Goal: Task Accomplishment & Management: Manage account settings

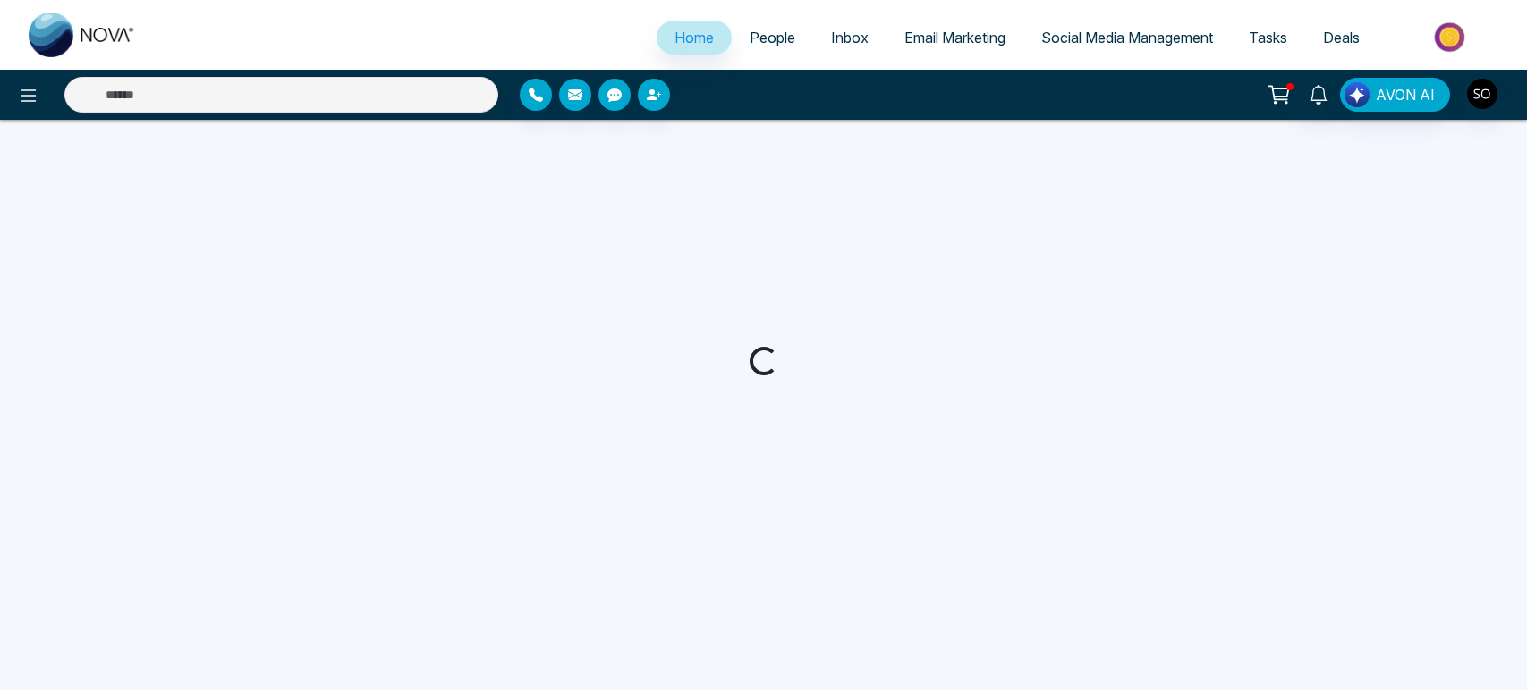
select select "*"
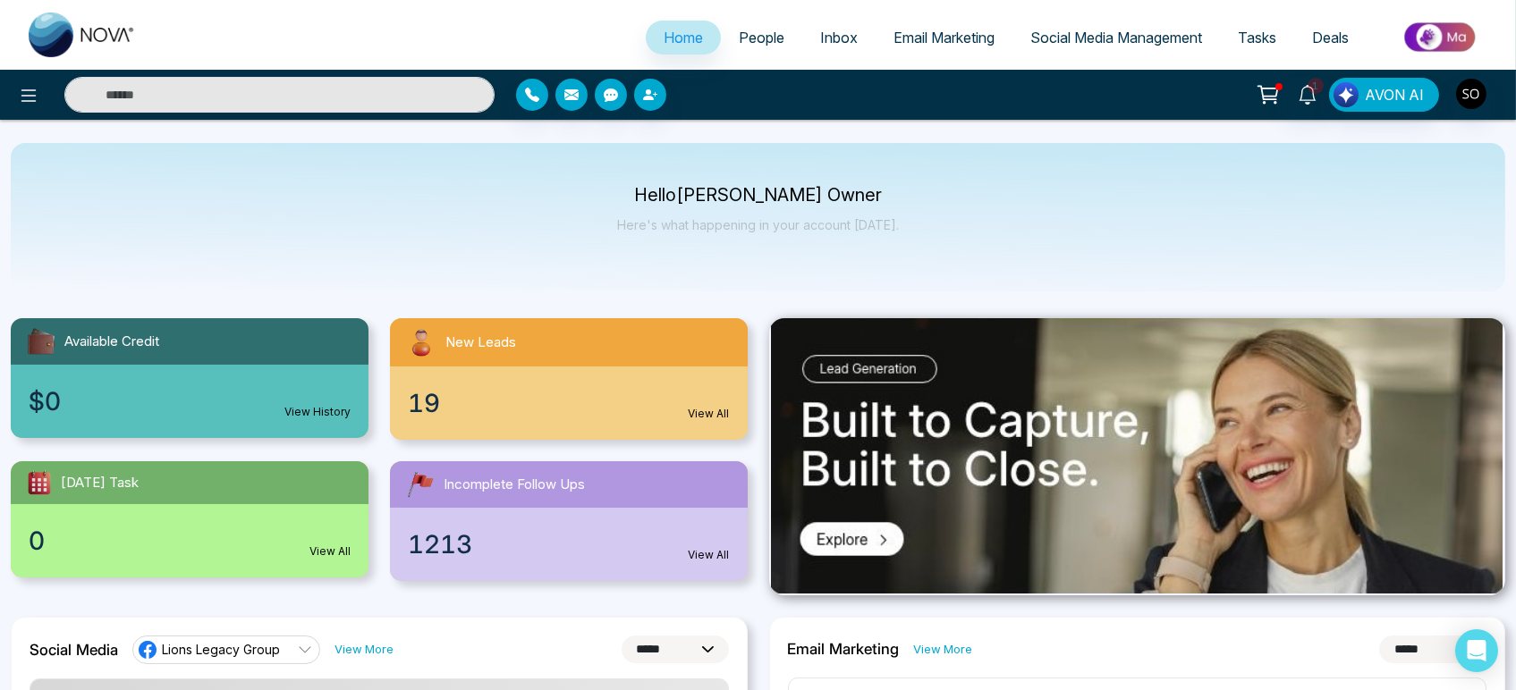
click at [749, 45] on span "People" at bounding box center [762, 38] width 46 height 18
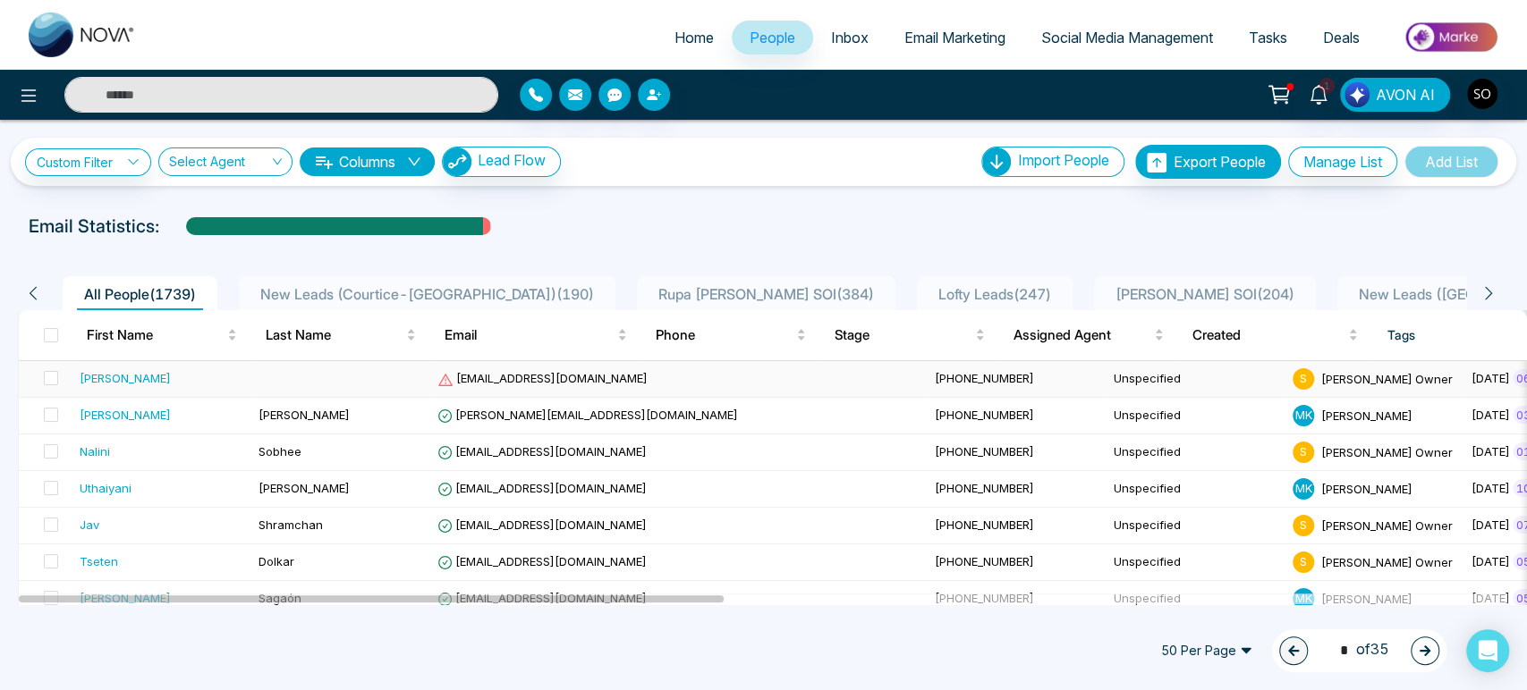
click at [113, 387] on div "[PERSON_NAME]" at bounding box center [125, 378] width 91 height 18
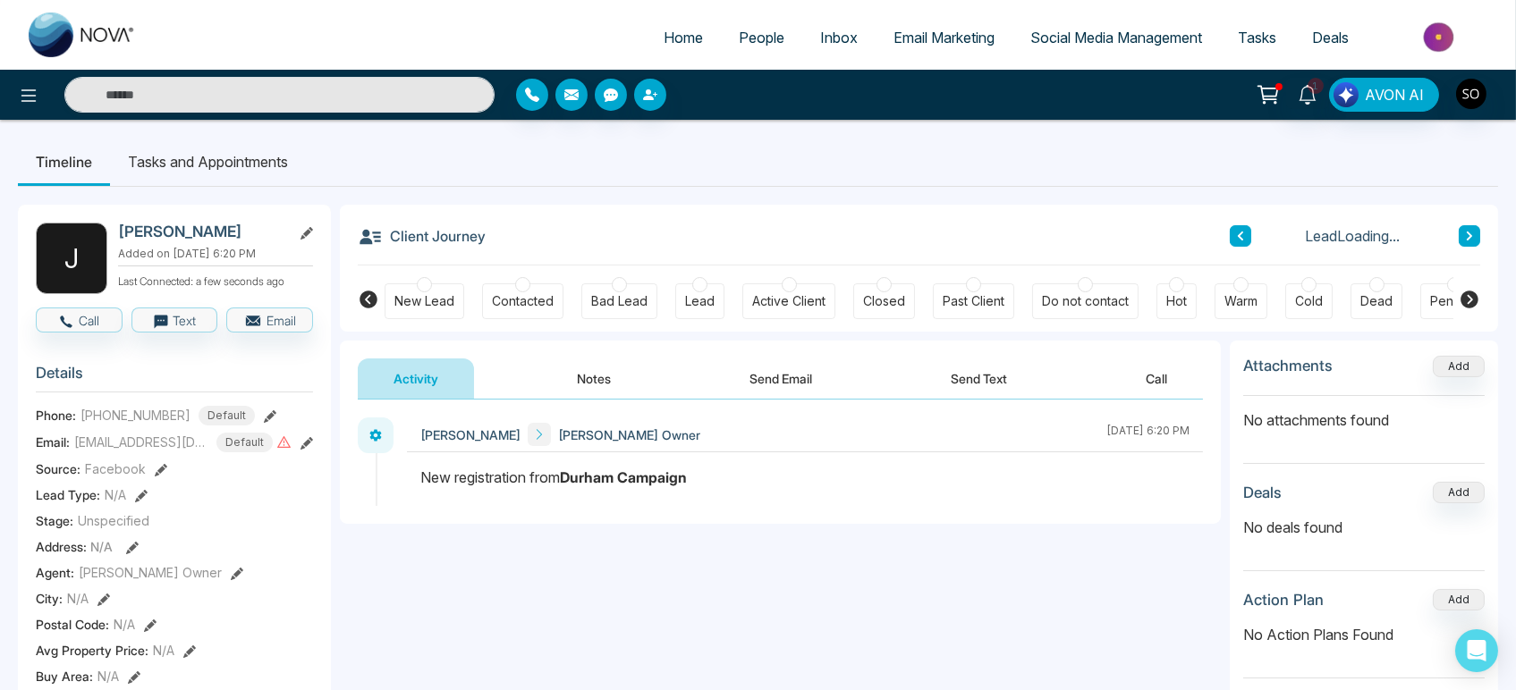
click at [308, 240] on icon at bounding box center [306, 233] width 13 height 13
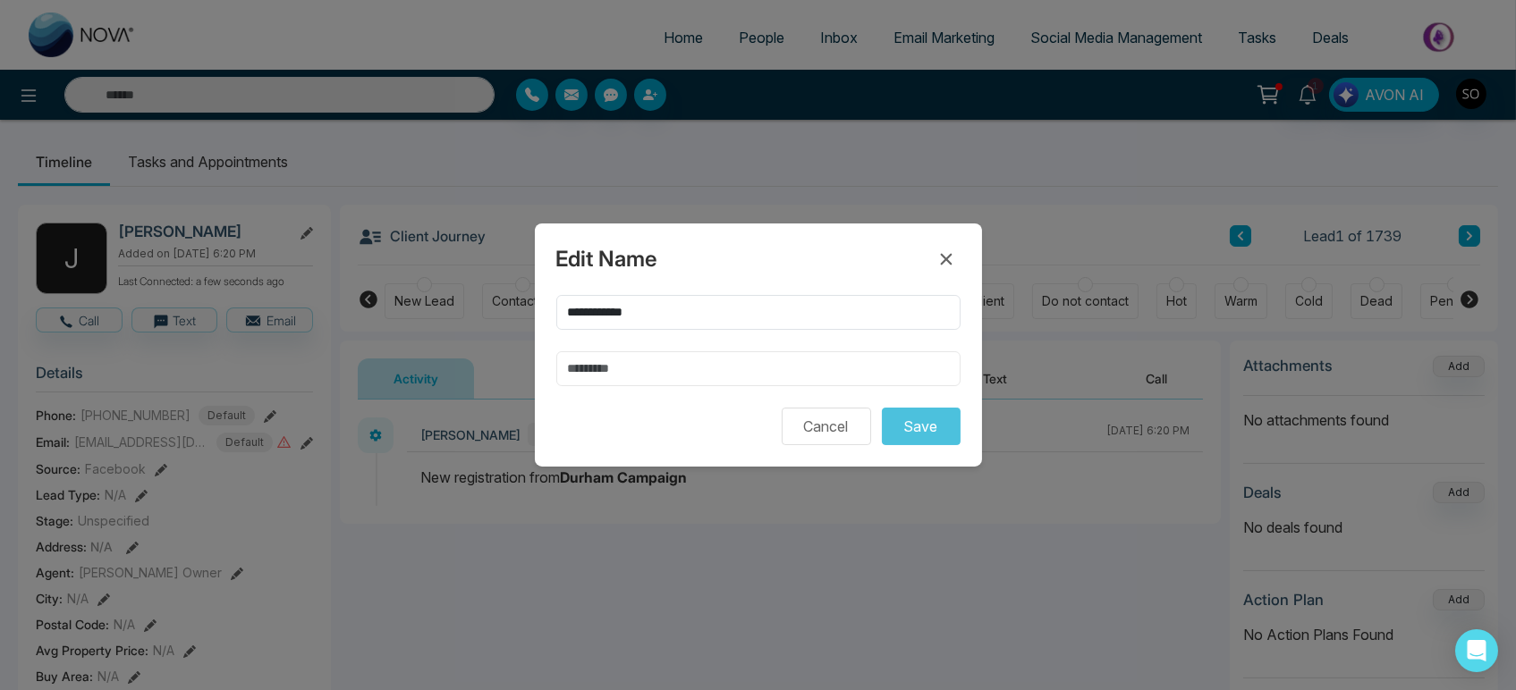
click at [617, 365] on input "text" at bounding box center [758, 368] width 404 height 35
type input "*****"
drag, startPoint x: 599, startPoint y: 300, endPoint x: 729, endPoint y: 308, distance: 129.9
click at [729, 308] on input "**********" at bounding box center [758, 312] width 404 height 35
type input "******"
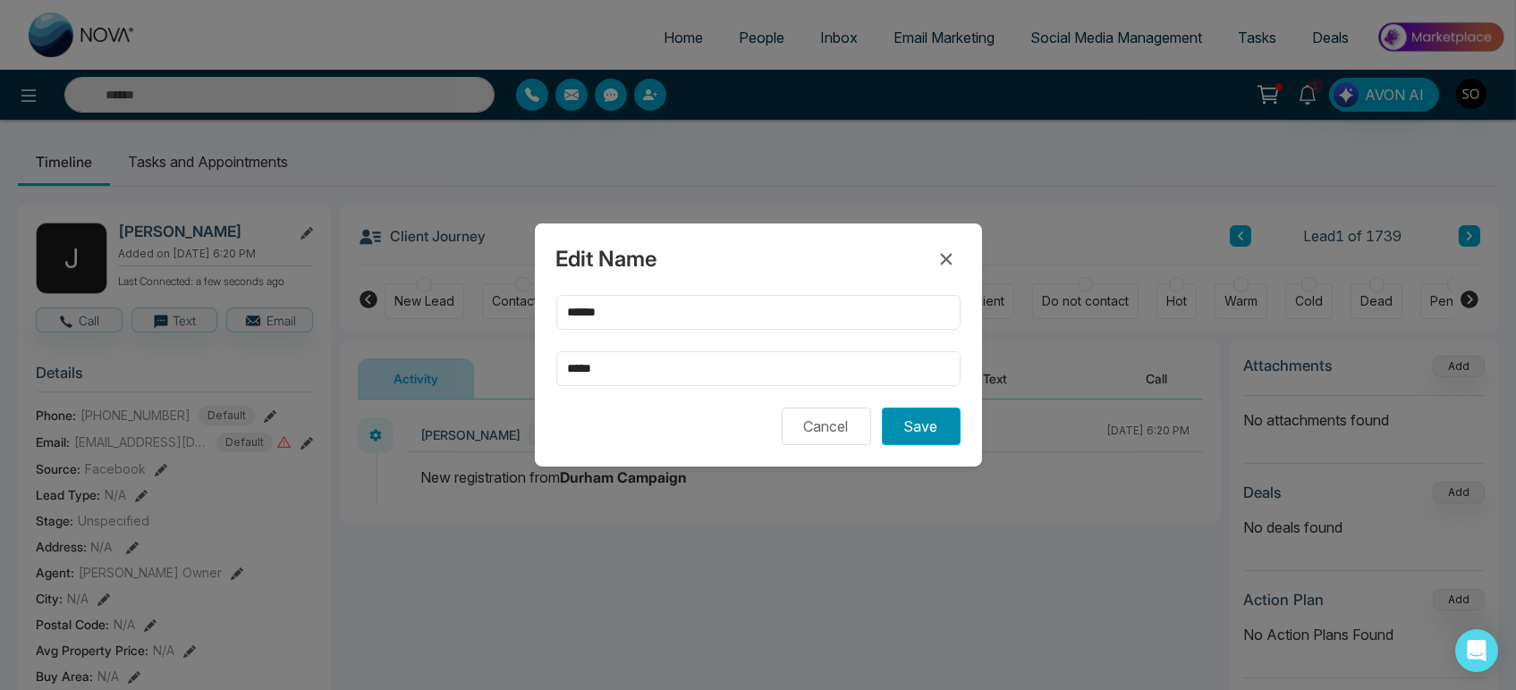
click at [927, 438] on button "Save" at bounding box center [921, 427] width 79 height 38
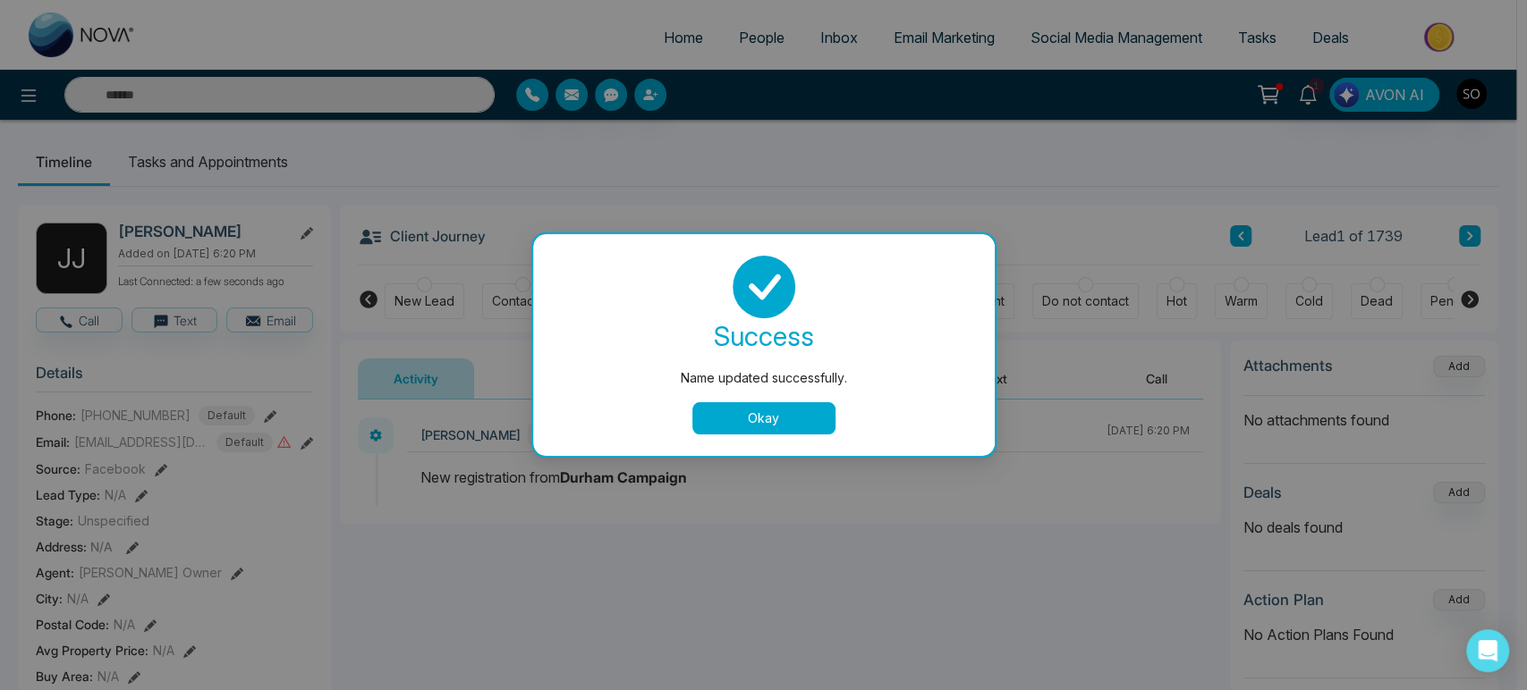
drag, startPoint x: 766, startPoint y: 425, endPoint x: 848, endPoint y: 364, distance: 102.3
click at [766, 423] on button "Okay" at bounding box center [763, 418] width 143 height 32
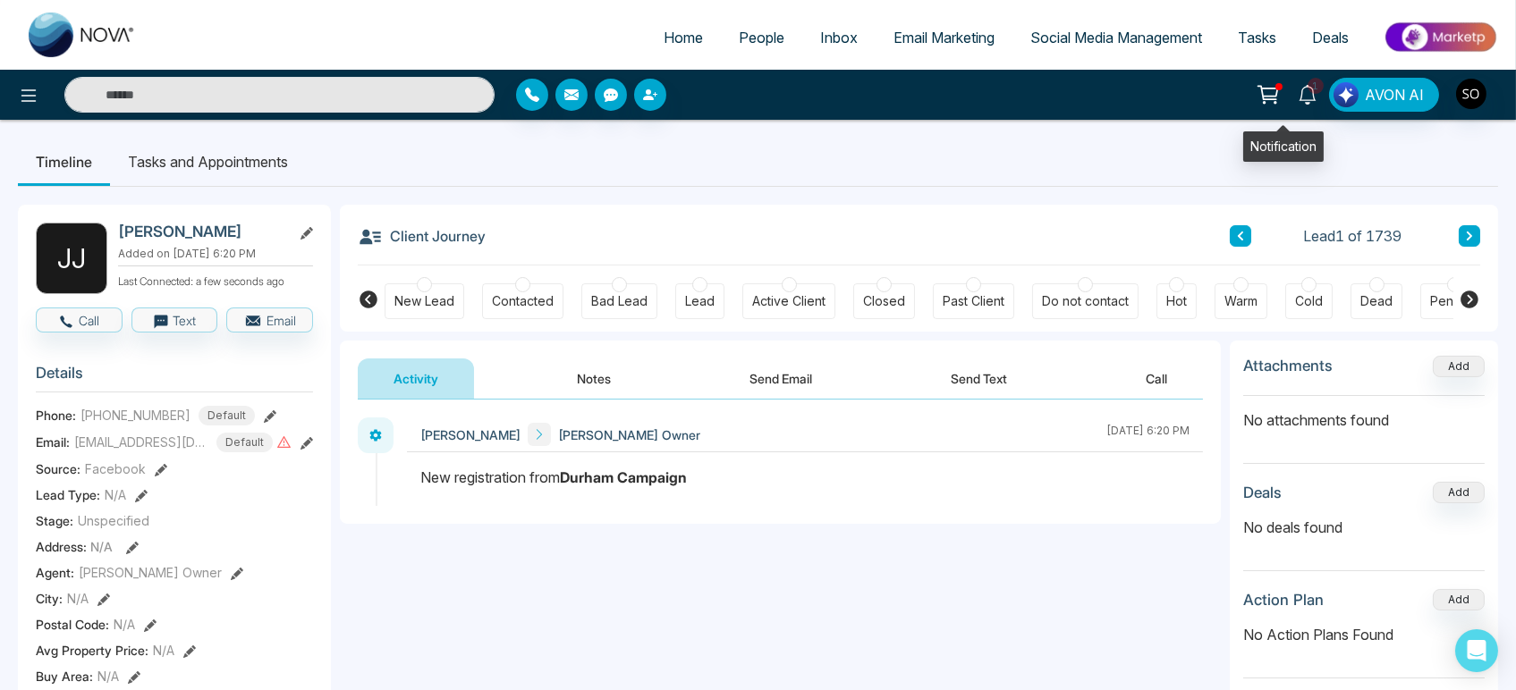
click at [1299, 98] on icon at bounding box center [1307, 95] width 17 height 20
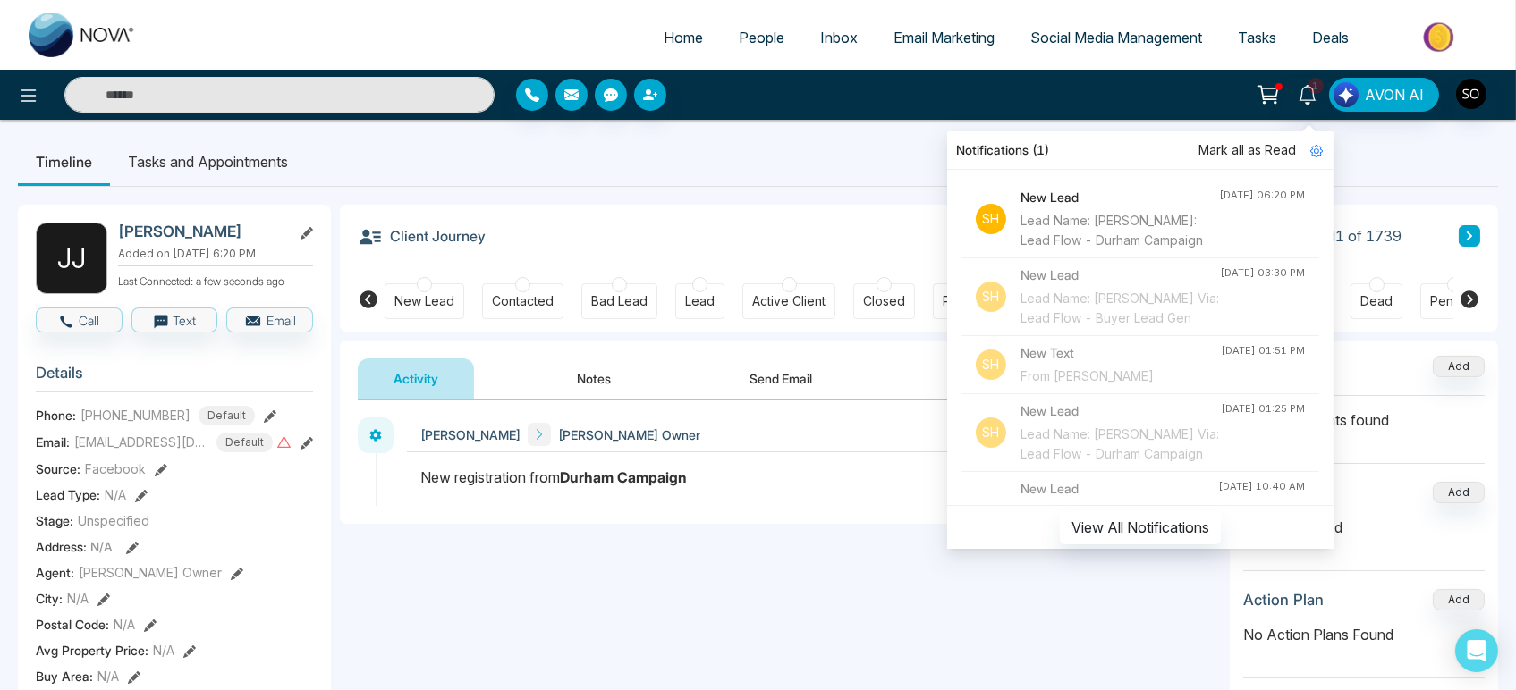
click at [1223, 148] on span "Mark all as Read" at bounding box center [1246, 150] width 97 height 20
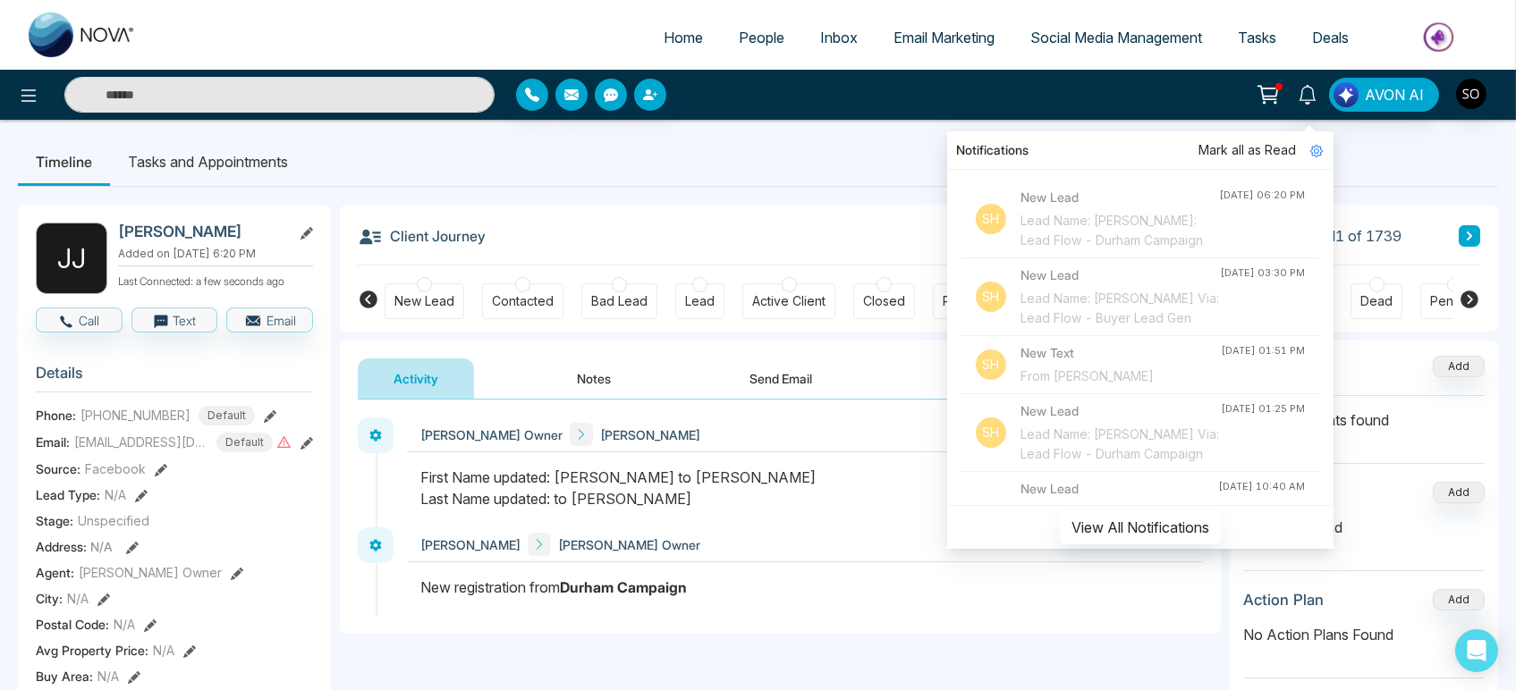
click at [745, 175] on ul "Timeline Tasks and Appointments" at bounding box center [758, 162] width 1480 height 48
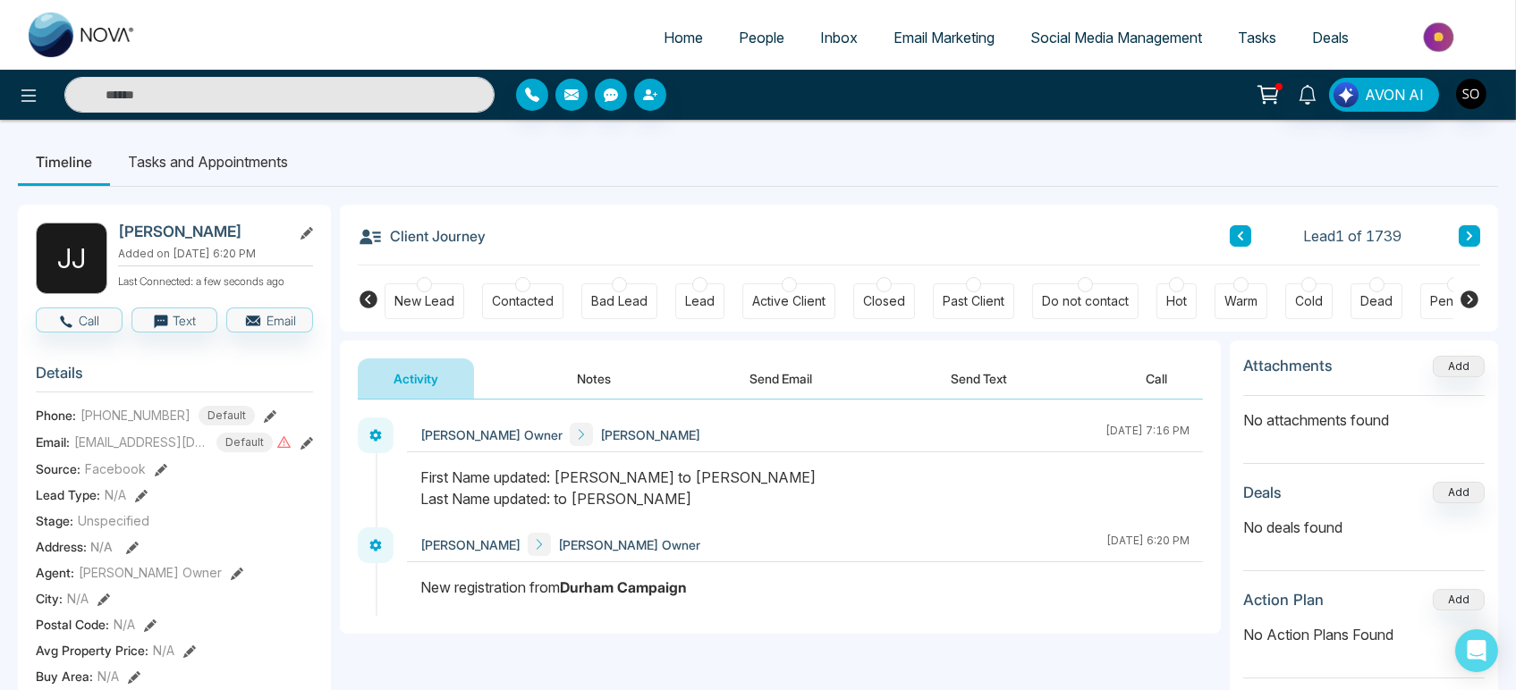
click at [687, 42] on span "Home" at bounding box center [683, 38] width 39 height 18
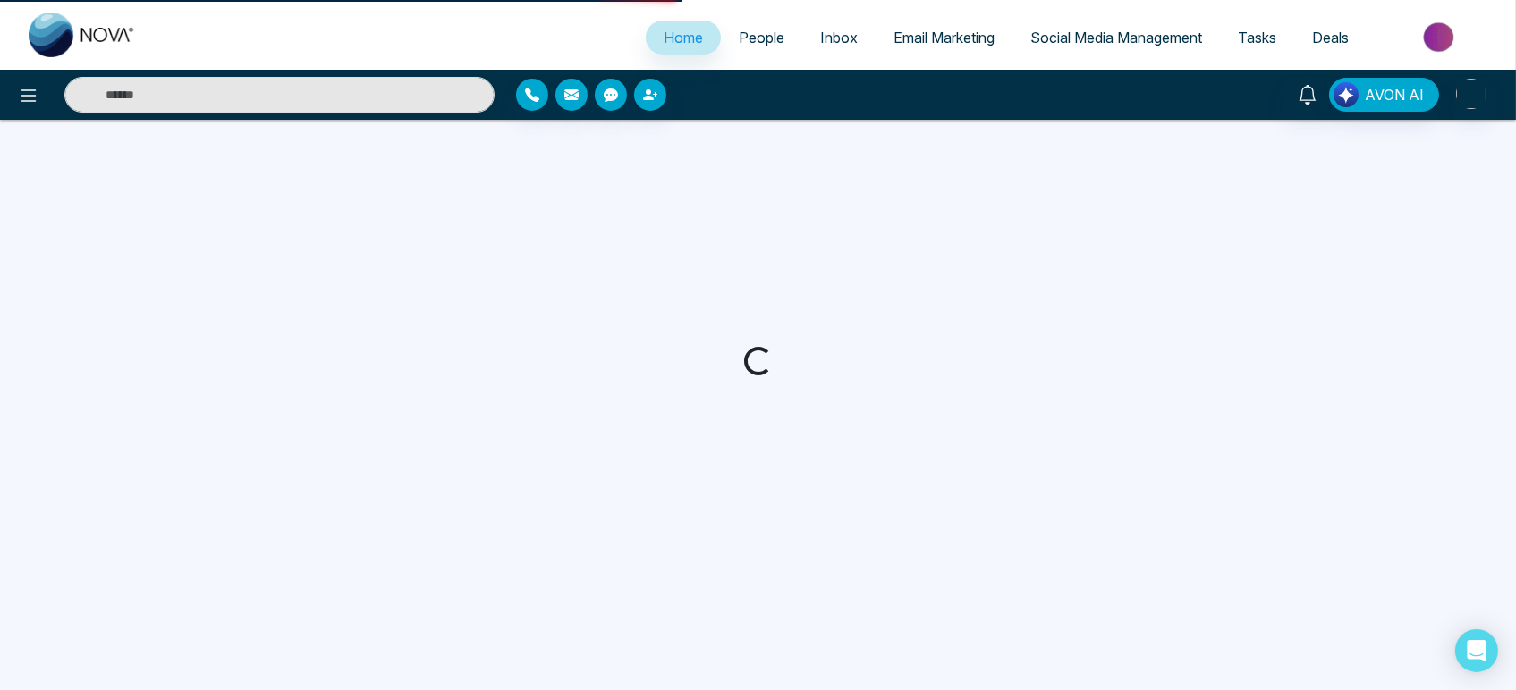
select select "*"
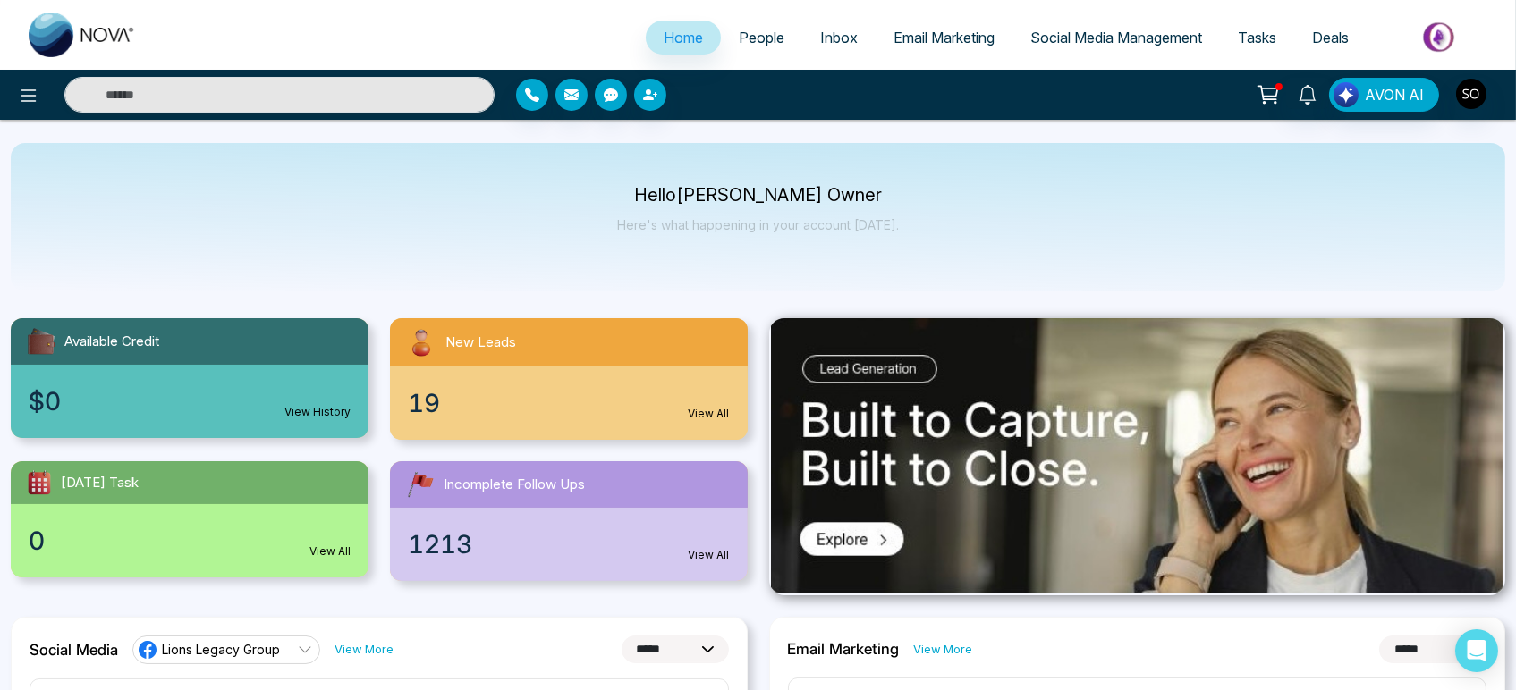
click at [761, 46] on span "People" at bounding box center [762, 38] width 46 height 18
